Goal: Task Accomplishment & Management: Manage account settings

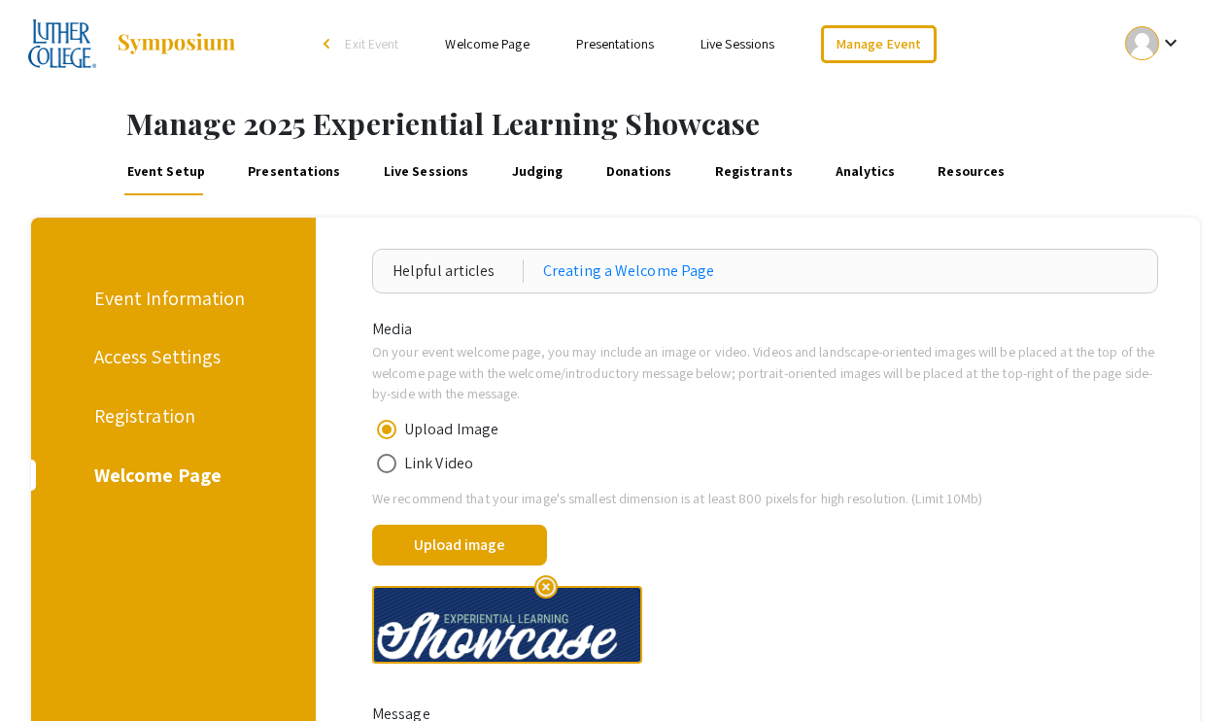
click at [316, 168] on link "Presentations" at bounding box center [294, 172] width 99 height 47
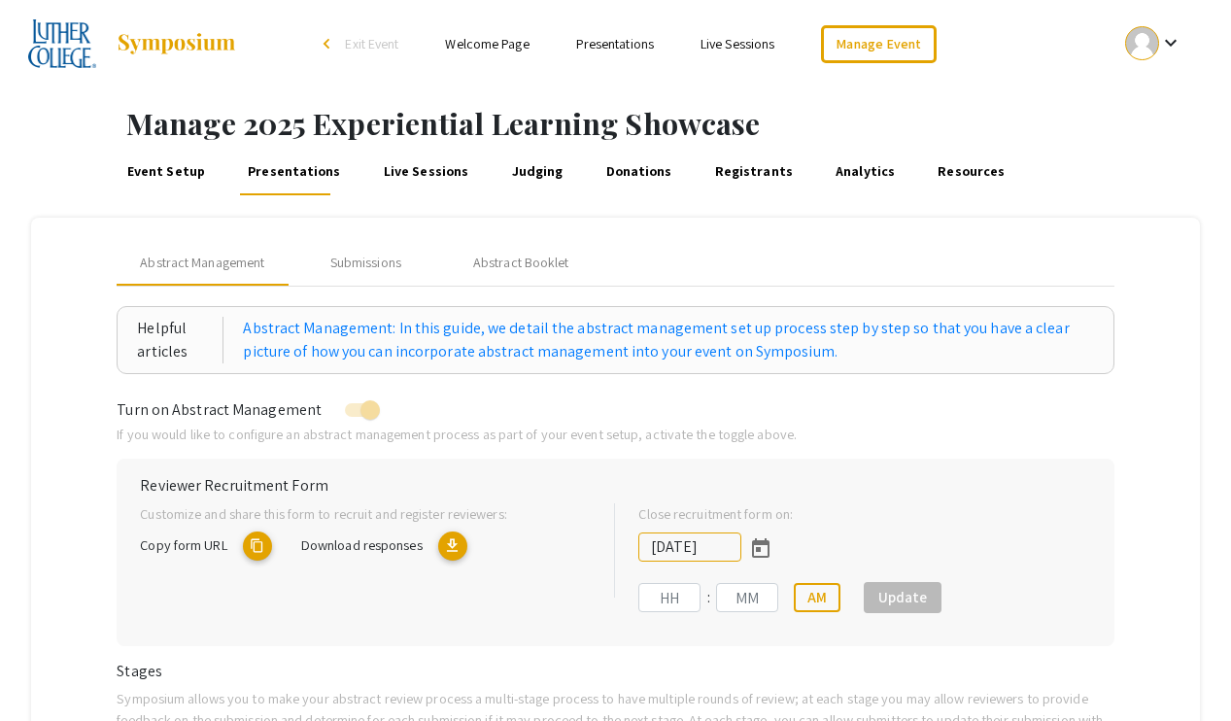
type input "9/18/2025"
type input "11"
type input "59"
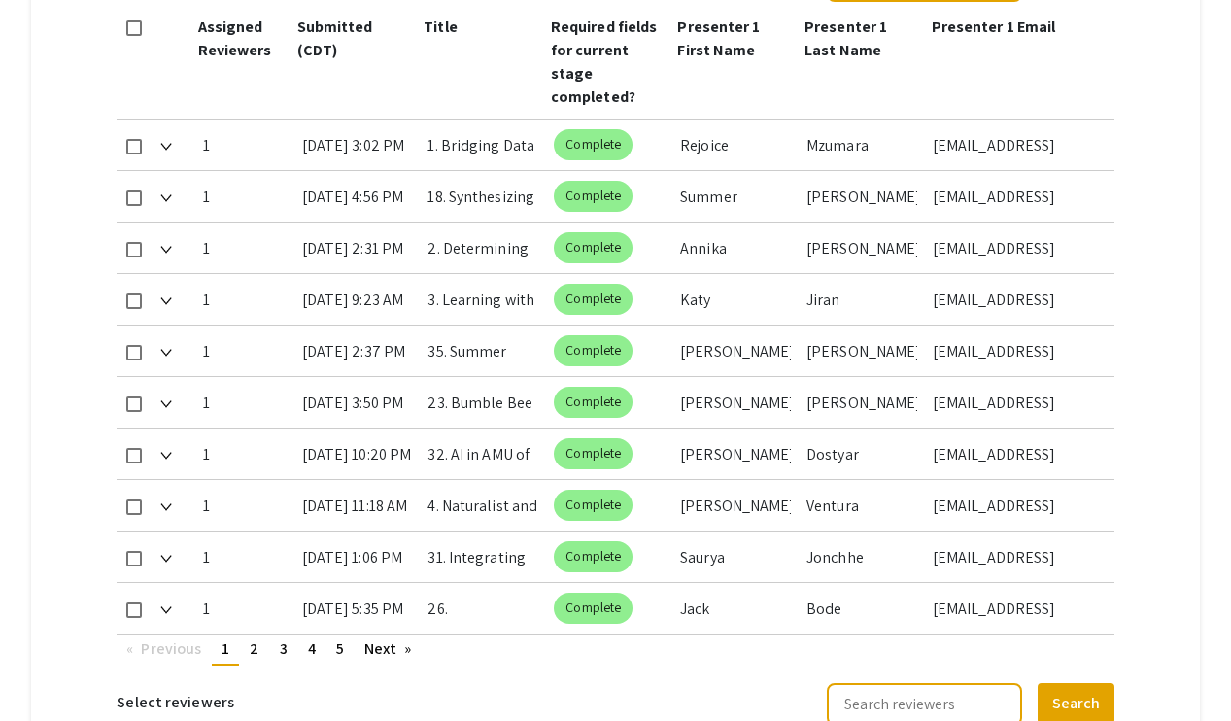
scroll to position [1043, 0]
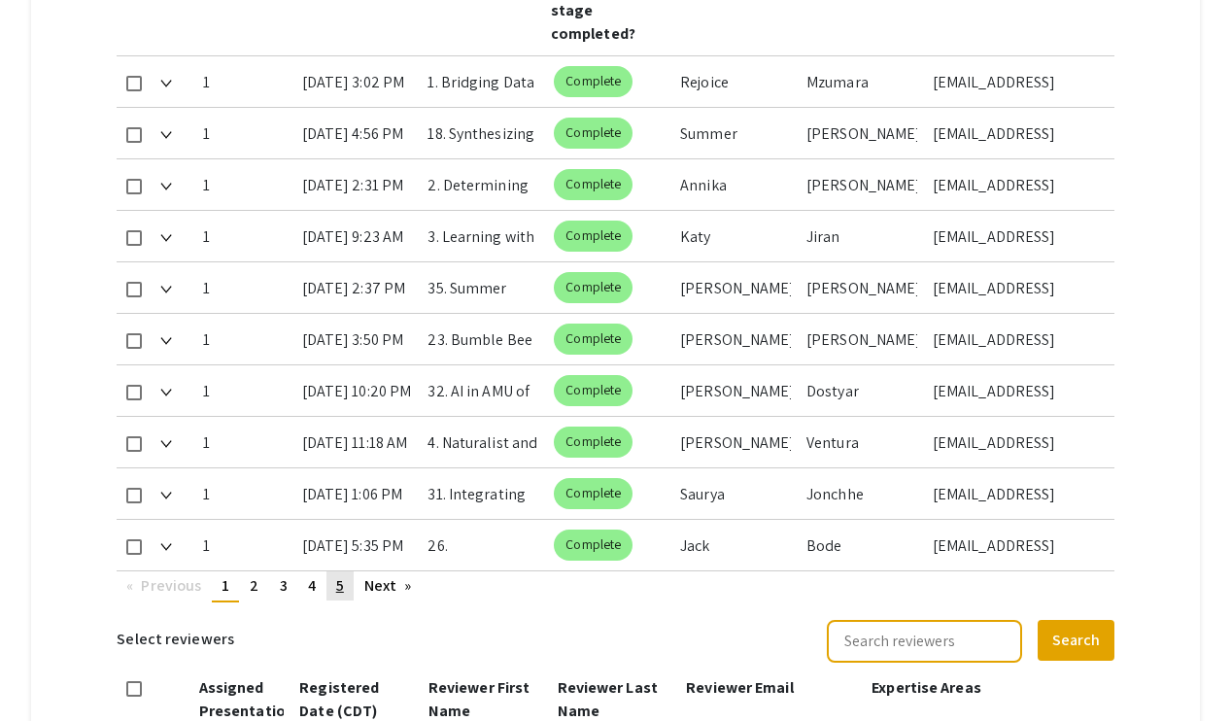
click at [341, 579] on span "5" at bounding box center [340, 585] width 8 height 20
